Goal: Information Seeking & Learning: Learn about a topic

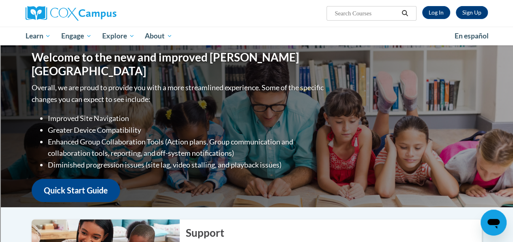
click at [0, 96] on div "Welcome to the new and improved Cox Campus Overall, we are proud to provide you…" at bounding box center [256, 126] width 513 height 162
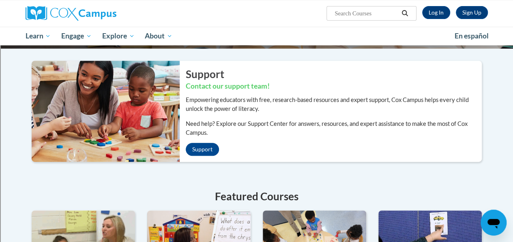
scroll to position [157, 0]
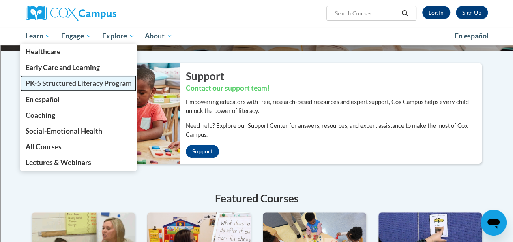
click at [51, 82] on span "PK-5 Structured Literacy Program" at bounding box center [78, 83] width 106 height 9
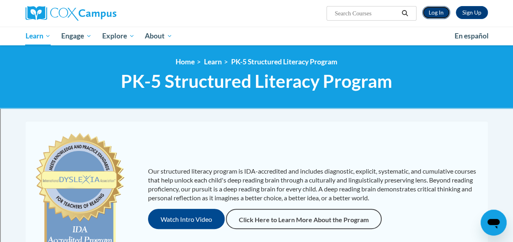
click at [435, 9] on link "Log In" at bounding box center [436, 12] width 28 height 13
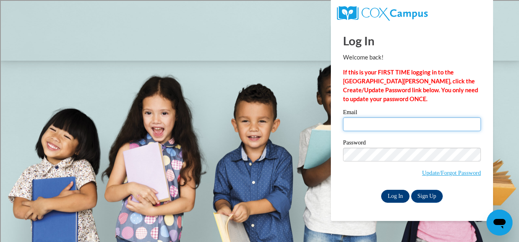
type input "neinmel@sdmfschools.org"
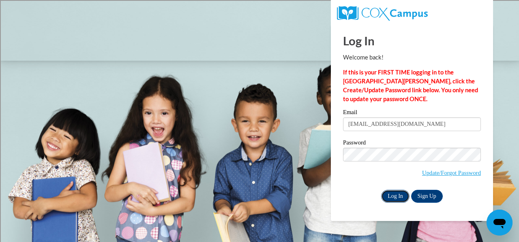
click at [393, 193] on input "Log In" at bounding box center [395, 196] width 28 height 13
click at [395, 195] on input "Log In" at bounding box center [395, 196] width 28 height 13
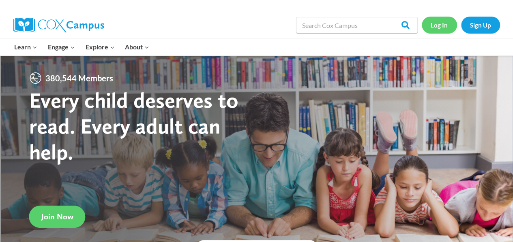
click at [434, 25] on link "Log In" at bounding box center [439, 25] width 35 height 17
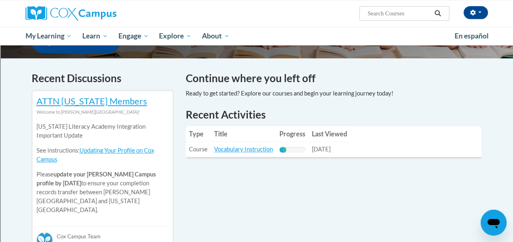
scroll to position [228, 0]
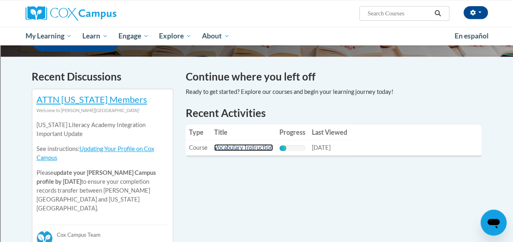
click at [226, 149] on link "Vocabulary Instruction" at bounding box center [243, 147] width 59 height 7
click at [246, 146] on link "Vocabulary Instruction" at bounding box center [243, 147] width 59 height 7
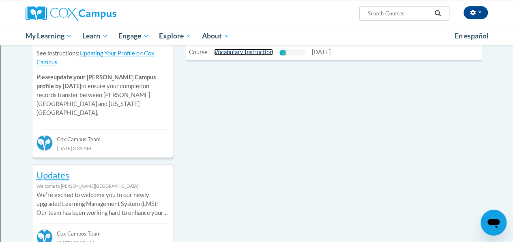
scroll to position [297, 0]
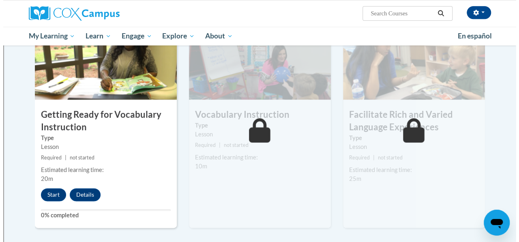
scroll to position [418, 0]
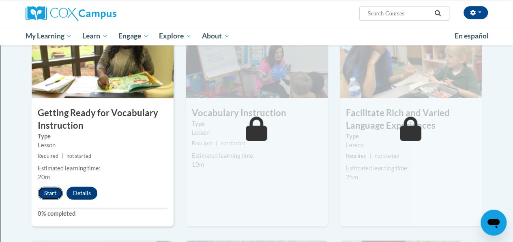
click at [54, 193] on button "Start" at bounding box center [50, 193] width 25 height 13
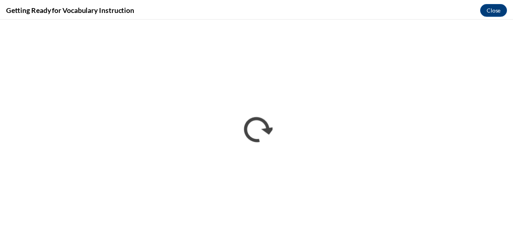
scroll to position [0, 0]
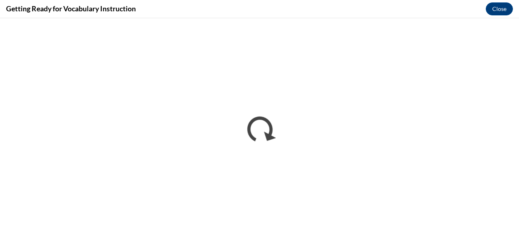
click at [425, 8] on div "Getting Ready for Vocabulary Instruction Close" at bounding box center [259, 9] width 519 height 18
